Goal: Task Accomplishment & Management: Complete application form

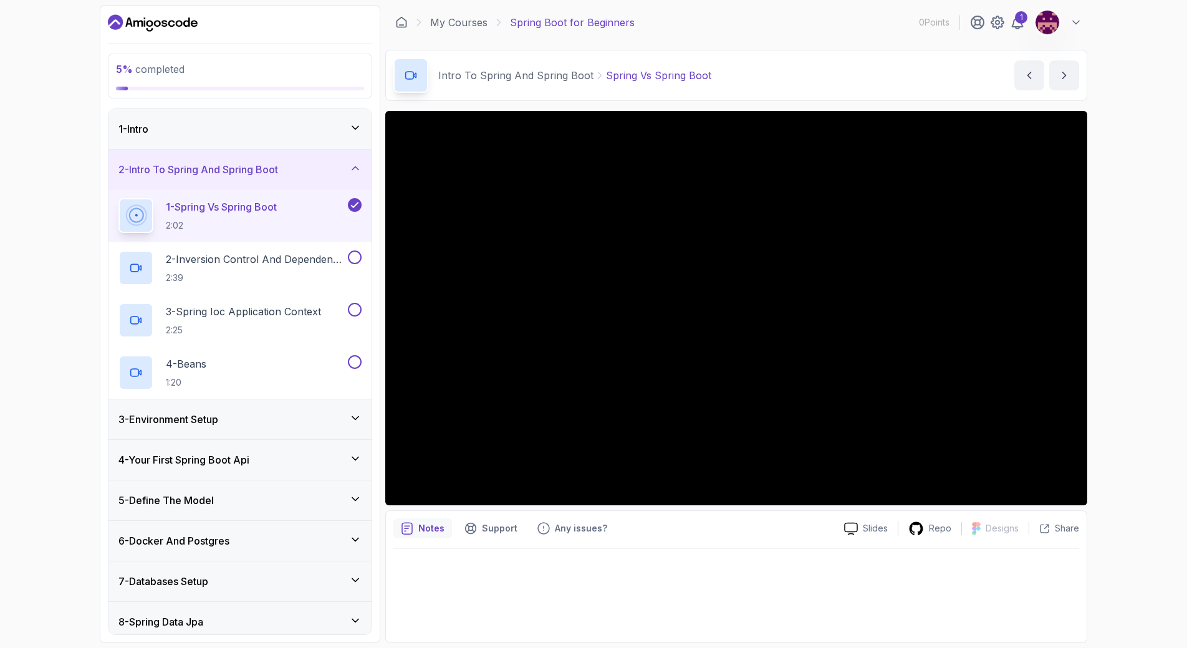
drag, startPoint x: 590, startPoint y: 246, endPoint x: 609, endPoint y: 247, distance: 20.0
click at [590, 246] on div at bounding box center [736, 308] width 702 height 394
click at [1018, 24] on icon at bounding box center [1017, 22] width 15 height 15
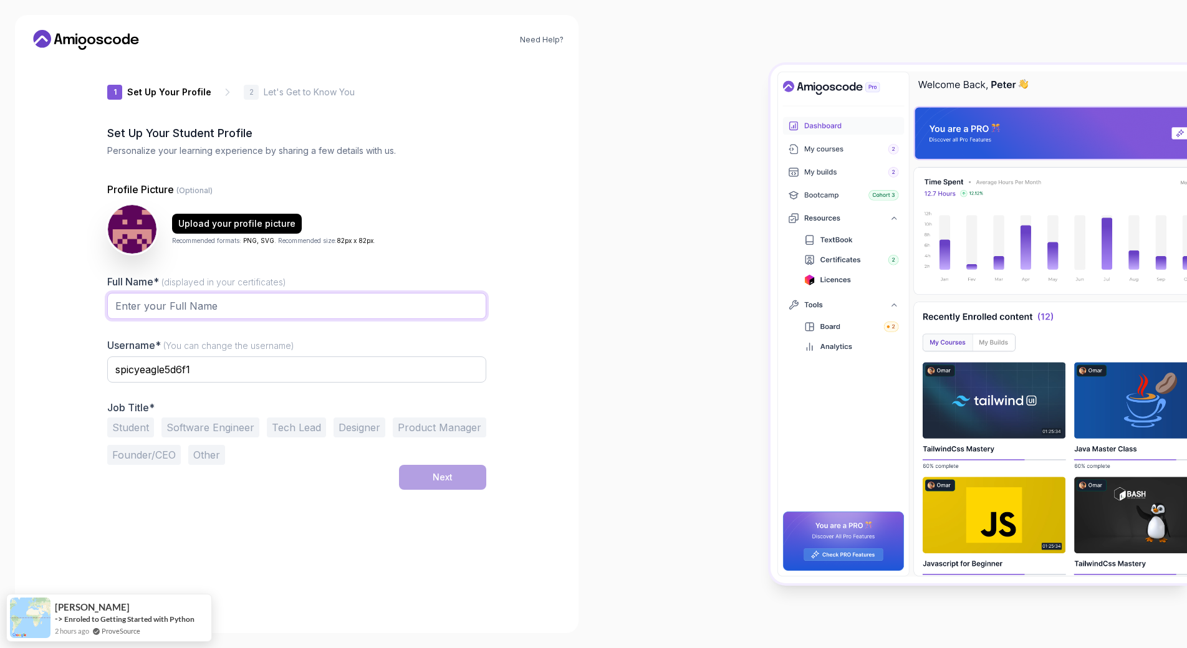
click at [154, 310] on input "Full Name* (displayed in your certificates)" at bounding box center [296, 306] width 379 height 26
click at [332, 363] on input "spicyeagle5d6f1" at bounding box center [296, 369] width 379 height 26
type input "fuckphysics"
click at [161, 315] on input "Full Name* (displayed in your certificates)" at bounding box center [296, 306] width 379 height 26
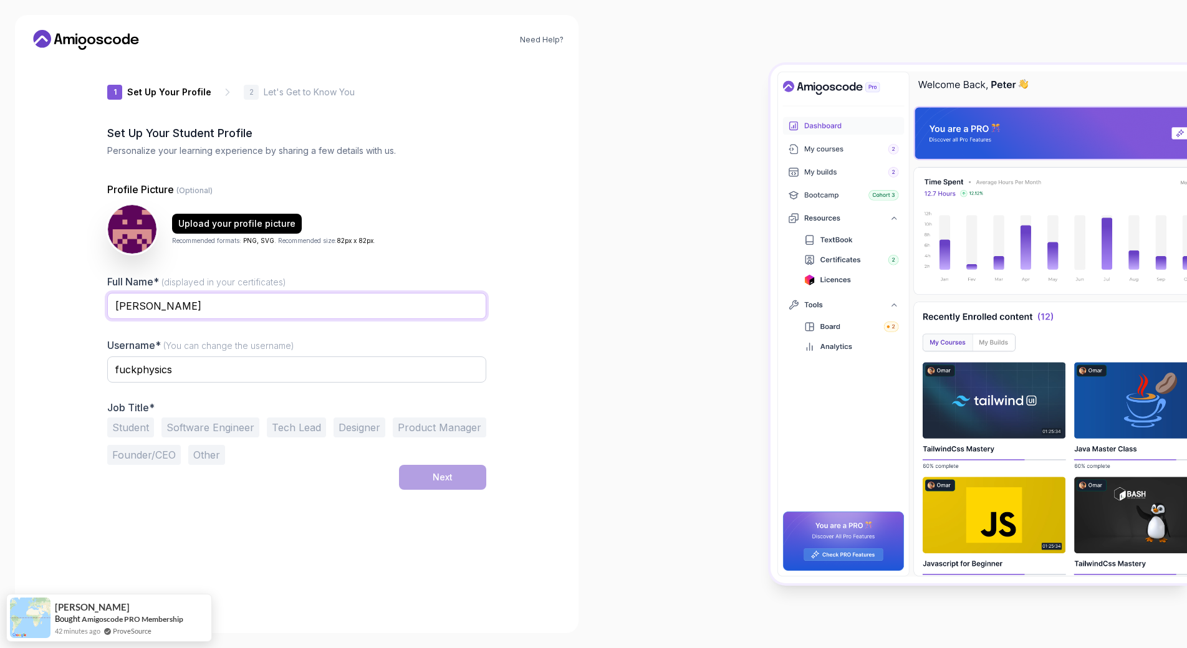
type input "[PERSON_NAME]"
click at [205, 226] on div "Upload your profile picture" at bounding box center [236, 223] width 117 height 12
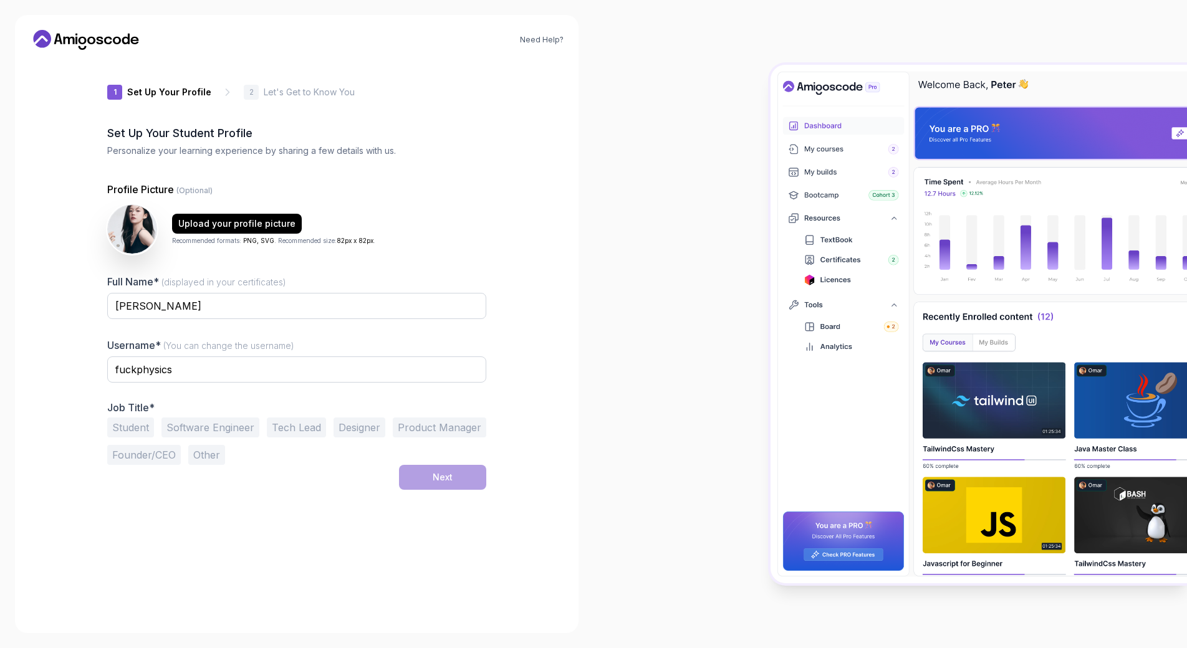
click at [218, 416] on div "Job Title* Student Software Engineer Tech Lead Designer Product Manager Founder…" at bounding box center [296, 433] width 379 height 64
click at [220, 422] on button "Software Engineer" at bounding box center [210, 428] width 98 height 20
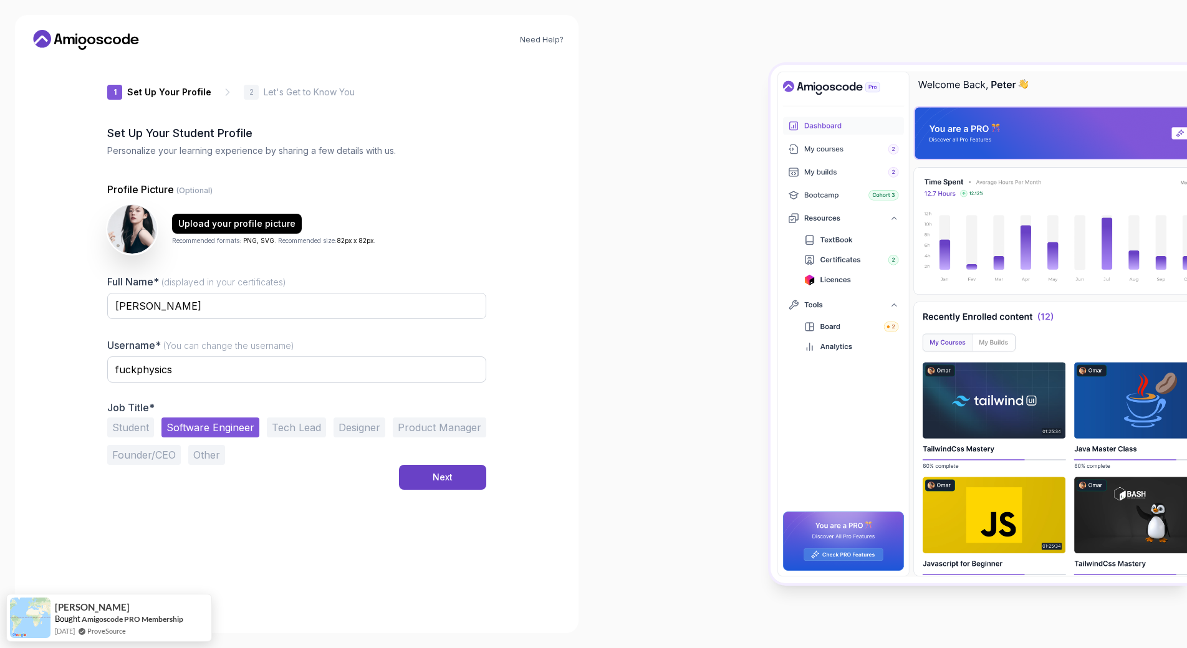
click at [294, 432] on button "Tech Lead" at bounding box center [296, 428] width 59 height 20
click at [239, 431] on button "Software Engineer" at bounding box center [210, 428] width 98 height 20
click at [449, 472] on div "Next" at bounding box center [442, 477] width 20 height 12
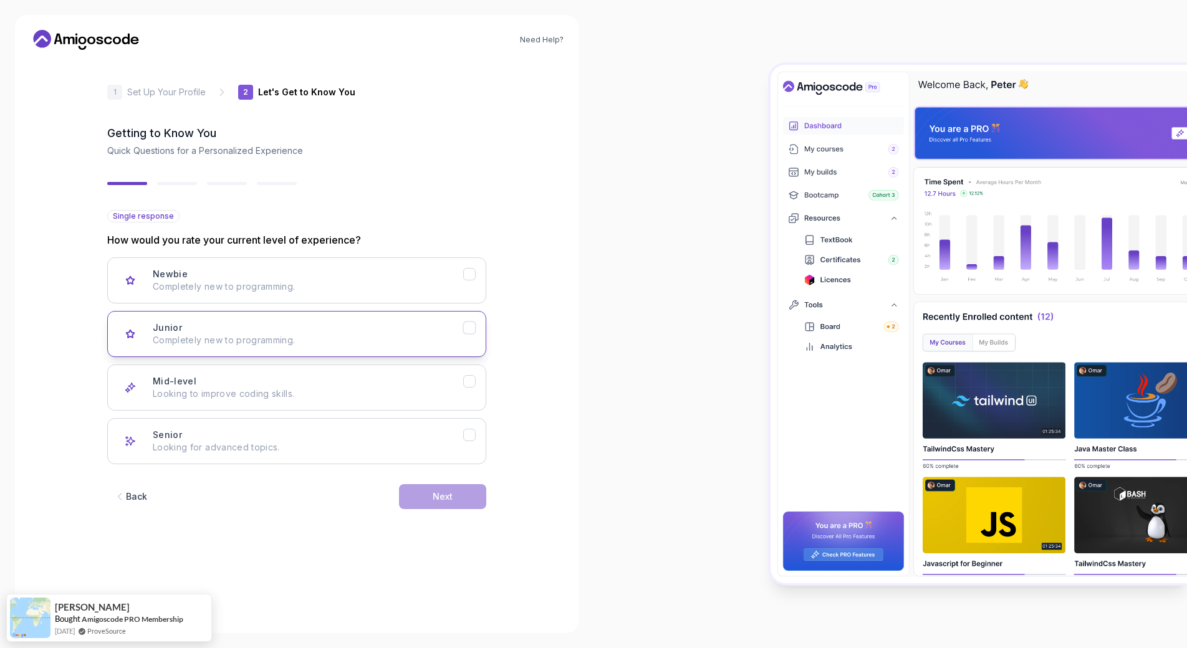
click at [282, 334] on p "Completely new to programming." at bounding box center [308, 340] width 310 height 12
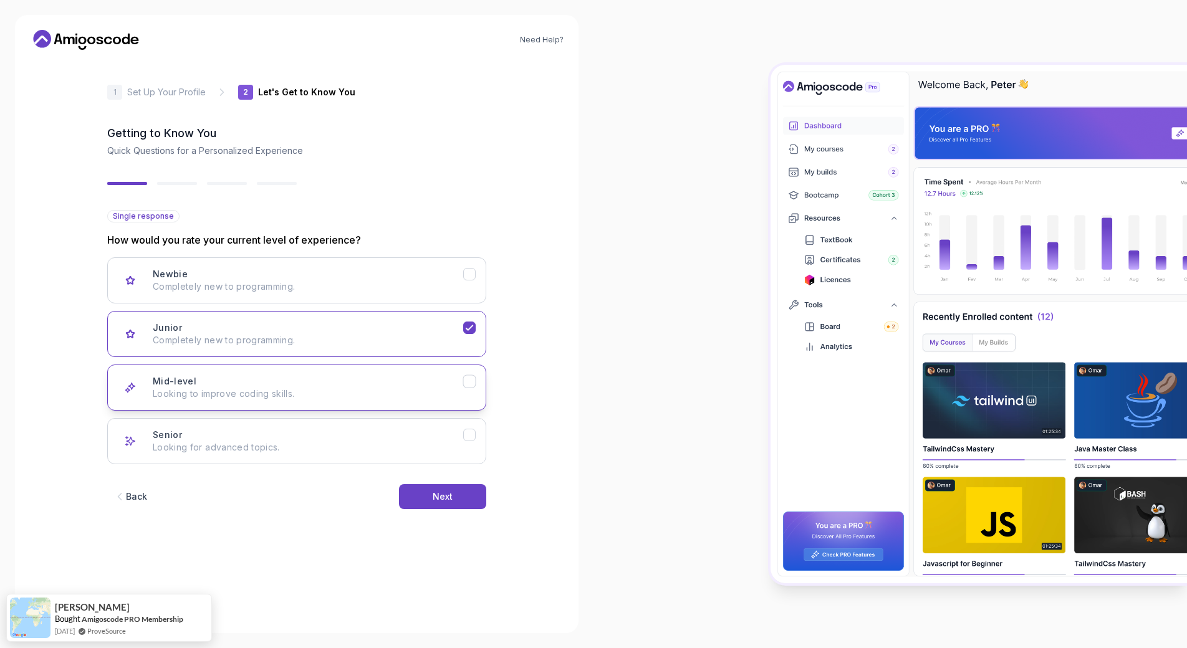
click at [317, 375] on div "Mid-level Looking to improve coding skills." at bounding box center [308, 387] width 310 height 25
click at [452, 490] on button "Next" at bounding box center [442, 496] width 87 height 25
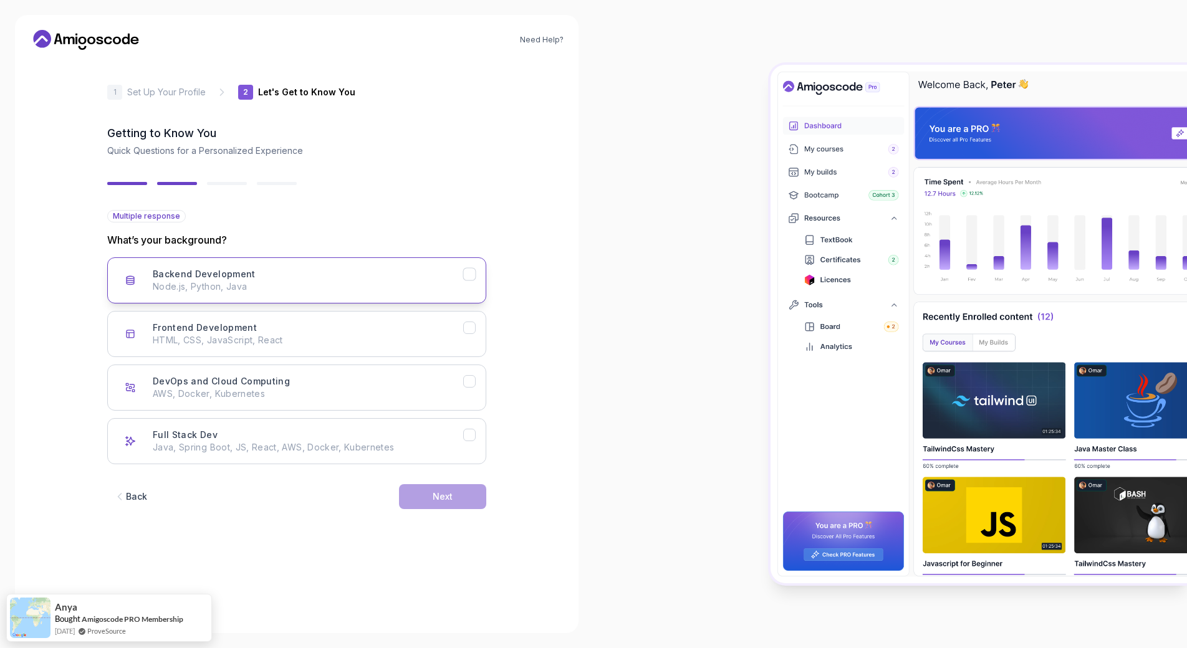
click at [348, 299] on button "Backend Development Node.js, Python, Java" at bounding box center [296, 280] width 379 height 46
click at [364, 437] on div "Full Stack Dev Java, Spring Boot, JS, React, AWS, Docker, Kubernetes" at bounding box center [308, 441] width 310 height 25
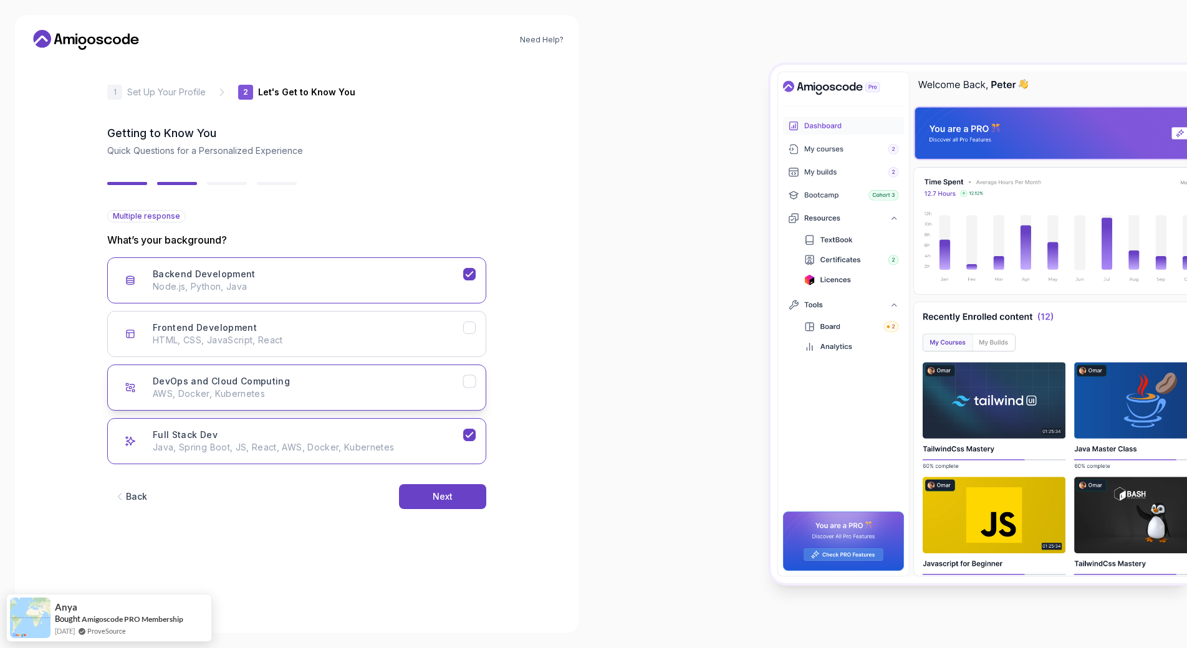
drag, startPoint x: 352, startPoint y: 328, endPoint x: 372, endPoint y: 370, distance: 46.8
click at [351, 328] on div "Frontend Development HTML, CSS, JavaScript, React" at bounding box center [308, 334] width 310 height 25
click at [436, 491] on div "Next" at bounding box center [442, 496] width 20 height 12
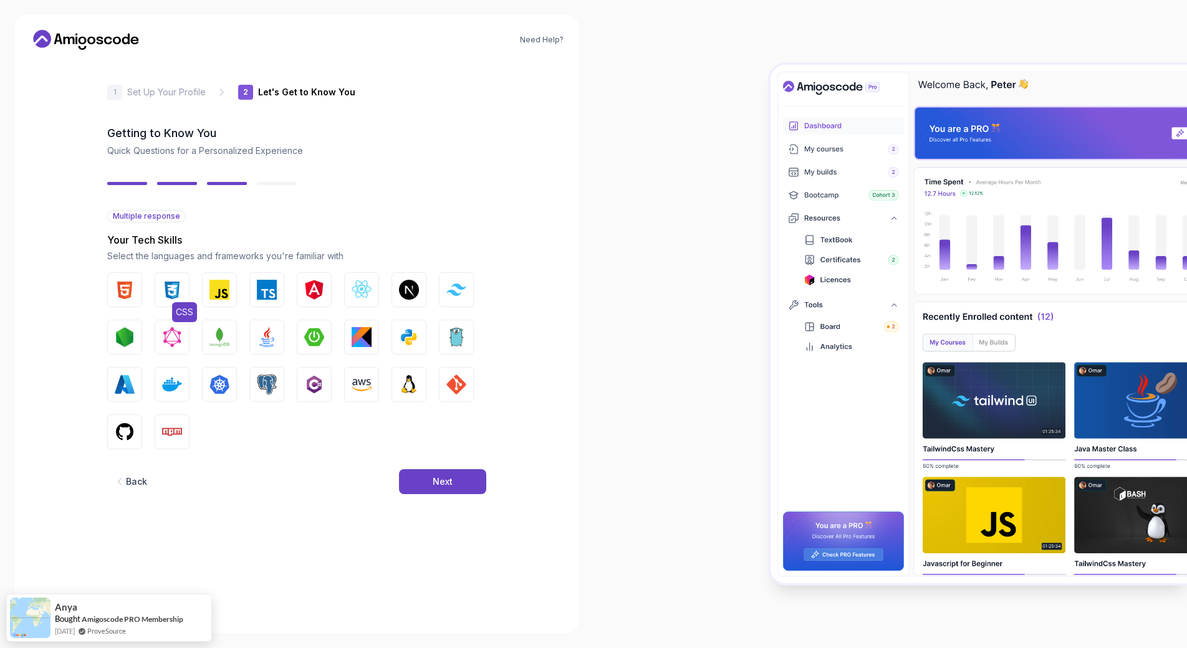
click at [176, 281] on img "button" at bounding box center [172, 290] width 20 height 20
drag, startPoint x: 136, startPoint y: 284, endPoint x: 198, endPoint y: 284, distance: 61.1
click at [136, 284] on button "HTML" at bounding box center [124, 289] width 35 height 35
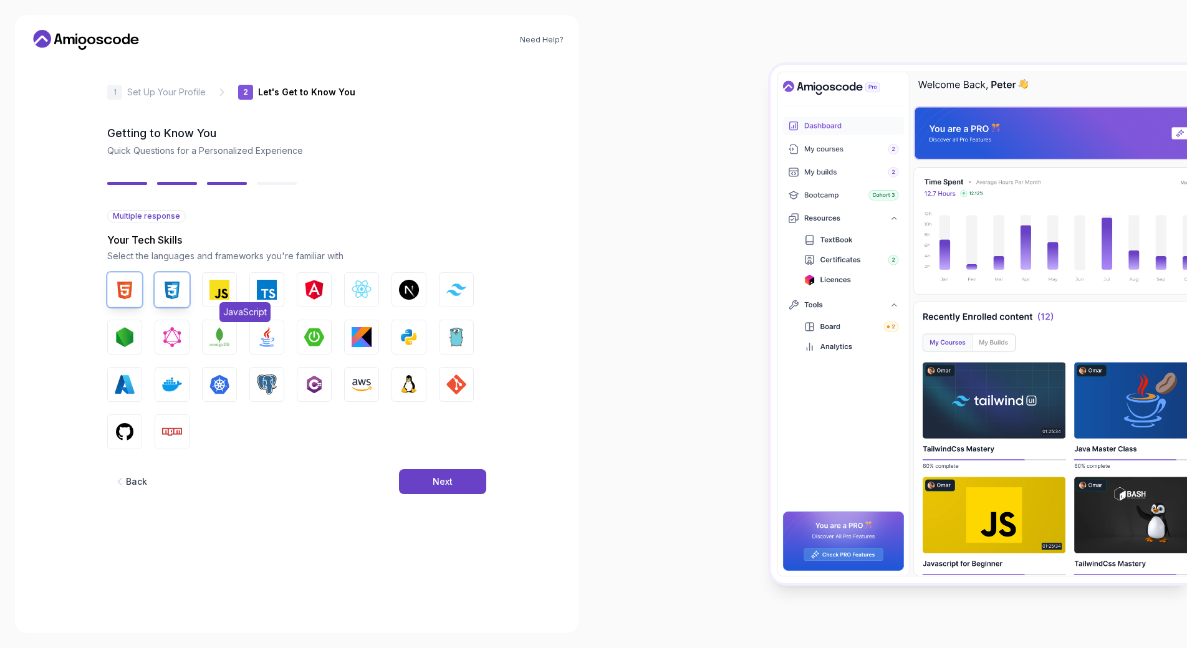
click at [223, 281] on img "button" at bounding box center [219, 290] width 20 height 20
drag, startPoint x: 268, startPoint y: 286, endPoint x: 275, endPoint y: 288, distance: 7.7
click at [268, 286] on img "button" at bounding box center [267, 290] width 20 height 20
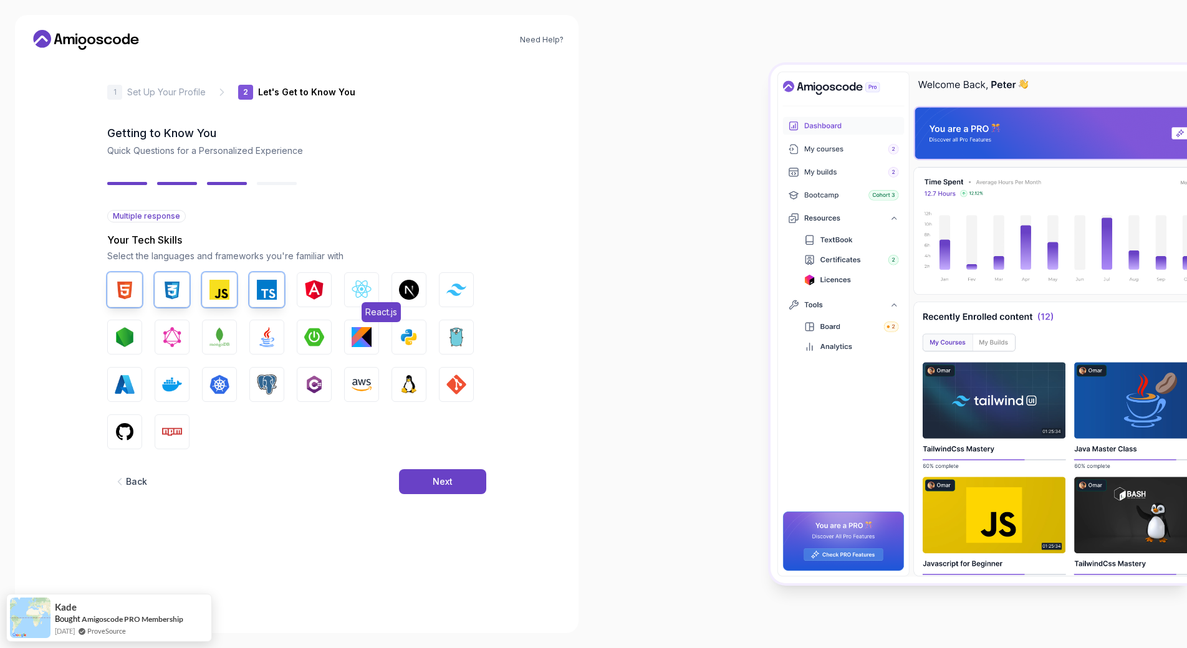
click at [366, 275] on button "React.js" at bounding box center [361, 289] width 35 height 35
click at [449, 285] on img "button" at bounding box center [456, 290] width 20 height 12
click at [272, 335] on img "button" at bounding box center [267, 337] width 20 height 20
click at [272, 377] on img "button" at bounding box center [267, 385] width 20 height 20
click at [450, 374] on button "GIT" at bounding box center [456, 384] width 35 height 35
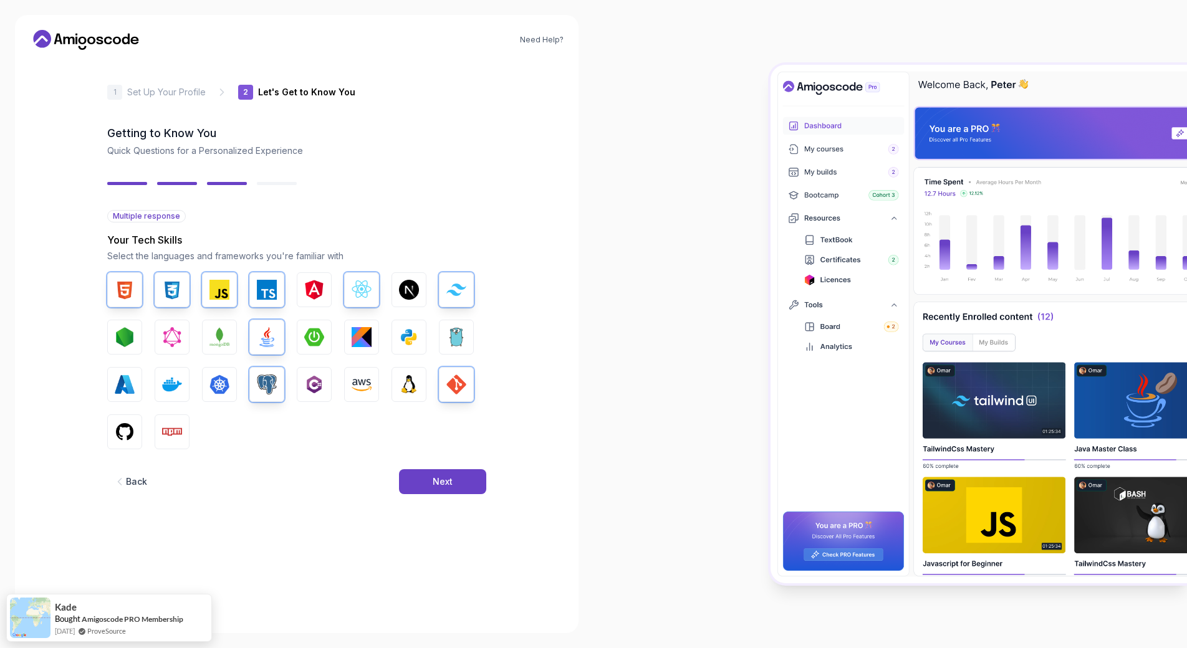
drag, startPoint x: 135, startPoint y: 423, endPoint x: 145, endPoint y: 423, distance: 9.3
click at [137, 423] on button "GitHub" at bounding box center [124, 431] width 35 height 35
drag, startPoint x: 163, startPoint y: 424, endPoint x: 170, endPoint y: 423, distance: 7.0
click at [165, 424] on img "button" at bounding box center [172, 432] width 20 height 20
drag, startPoint x: 176, startPoint y: 378, endPoint x: 187, endPoint y: 383, distance: 11.5
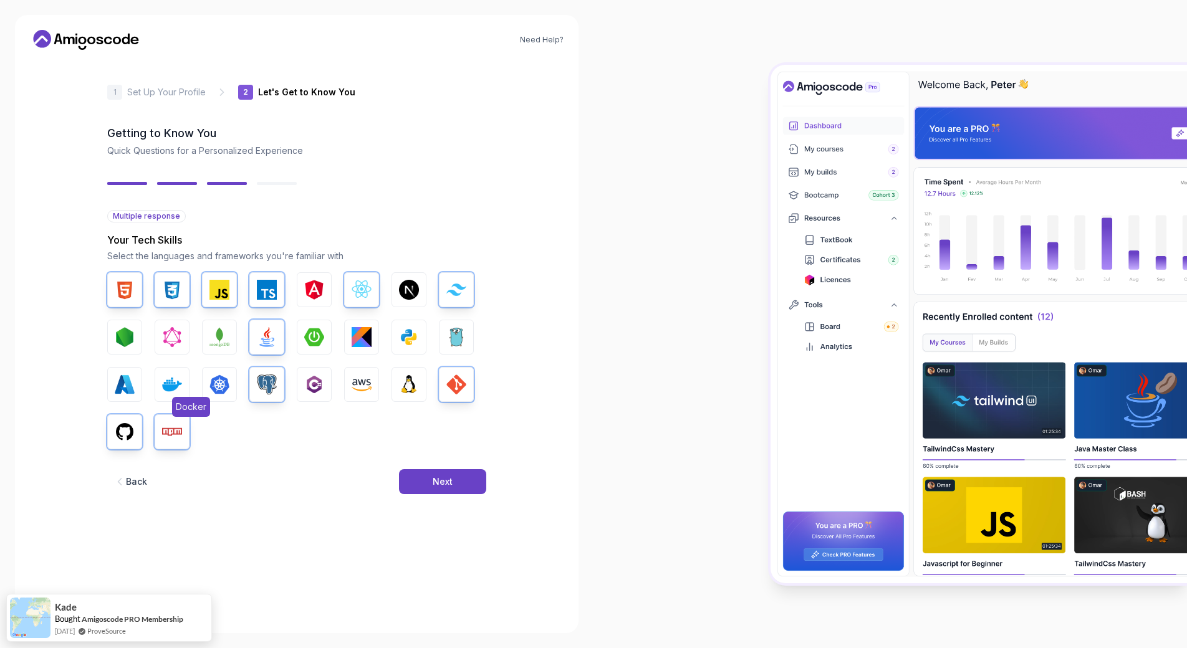
click at [176, 378] on img "button" at bounding box center [172, 385] width 20 height 20
click at [423, 468] on div "Back Next" at bounding box center [296, 481] width 379 height 65
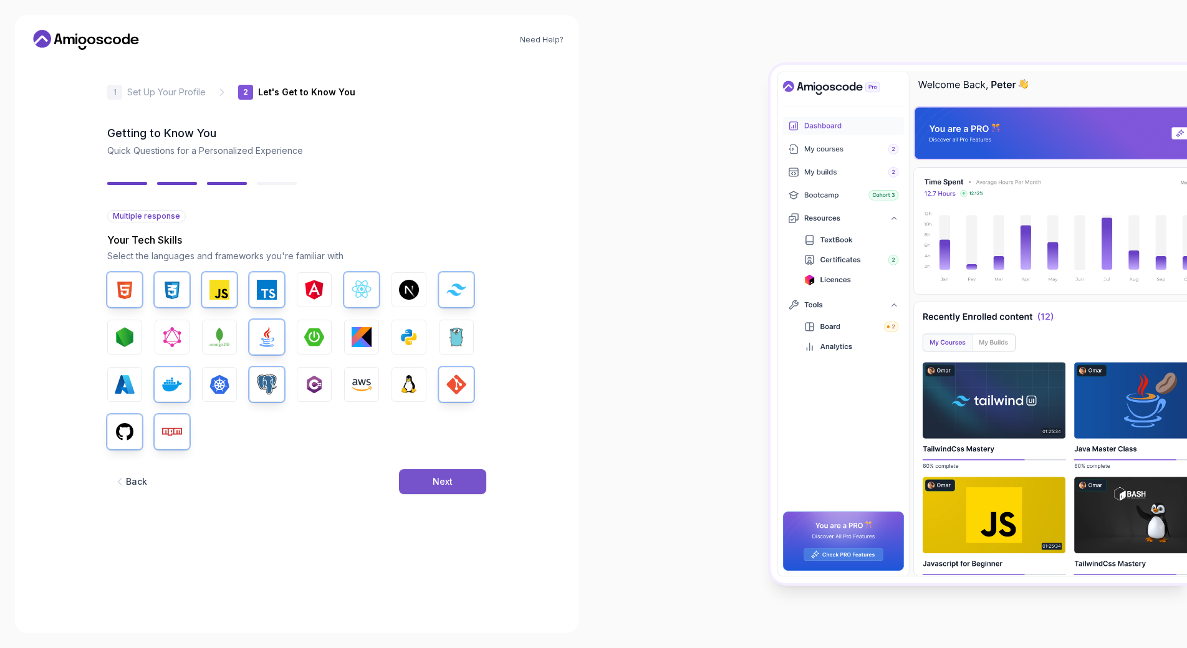
click at [432, 478] on button "Next" at bounding box center [442, 481] width 87 height 25
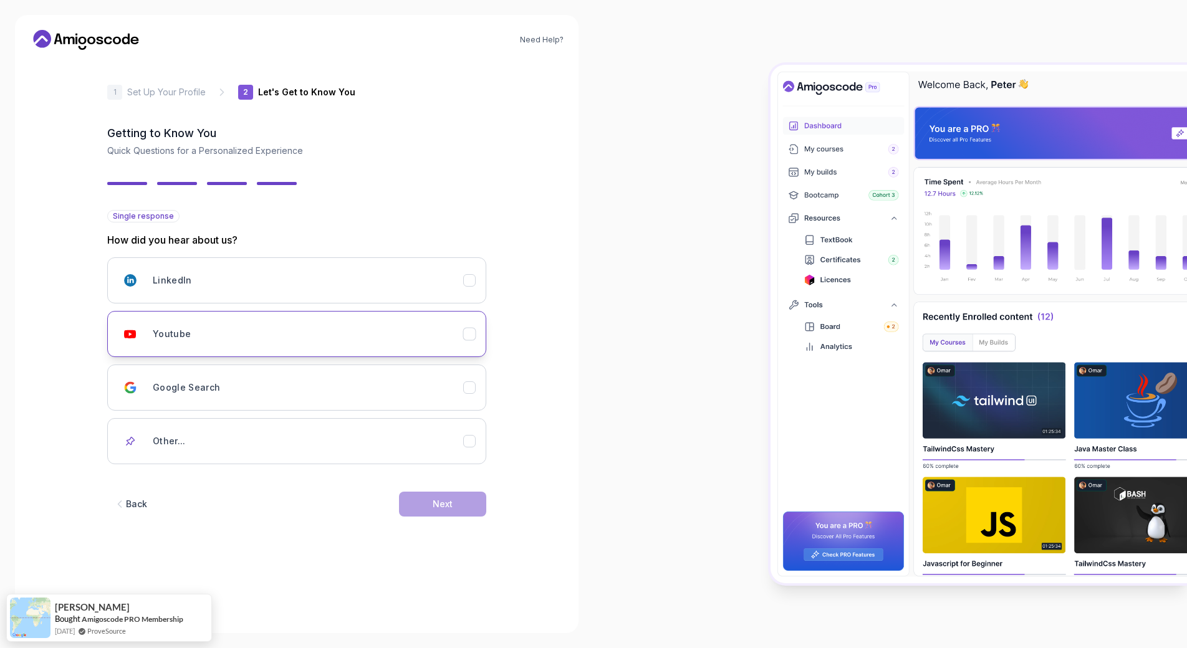
click at [229, 346] on div "Youtube" at bounding box center [308, 334] width 310 height 25
click at [459, 497] on button "Next" at bounding box center [442, 504] width 87 height 25
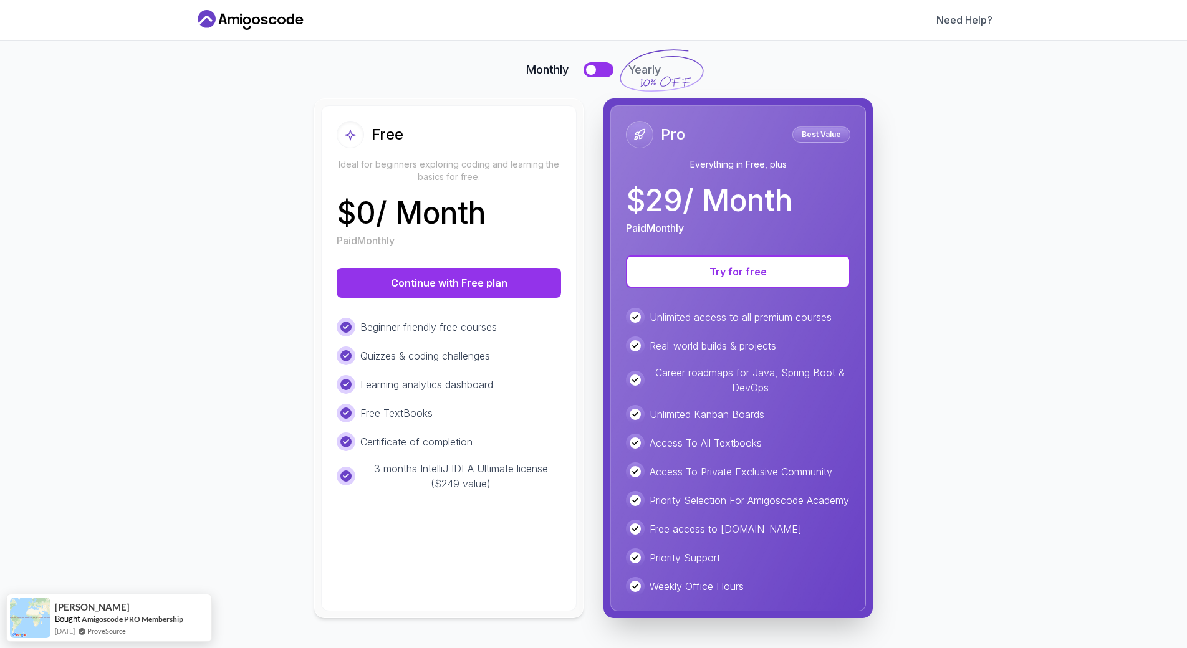
scroll to position [88, 0]
click at [400, 268] on button "Continue with Free plan" at bounding box center [449, 283] width 224 height 30
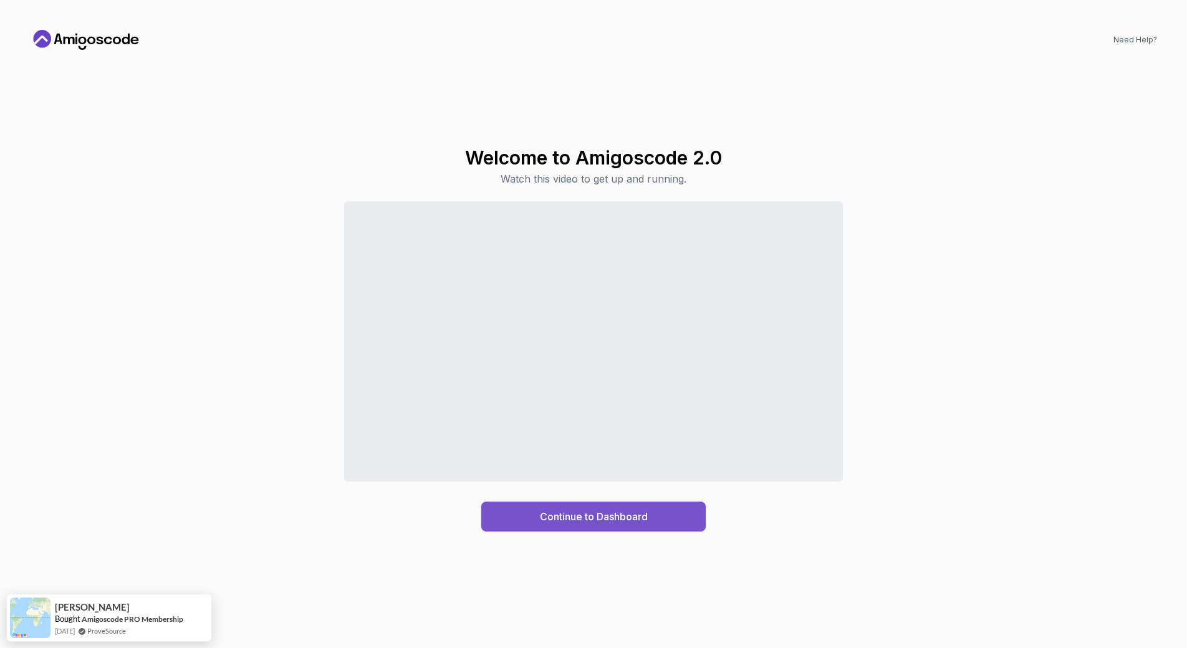
click at [565, 513] on div "Continue to Dashboard" at bounding box center [594, 516] width 108 height 15
